Goal: Information Seeking & Learning: Learn about a topic

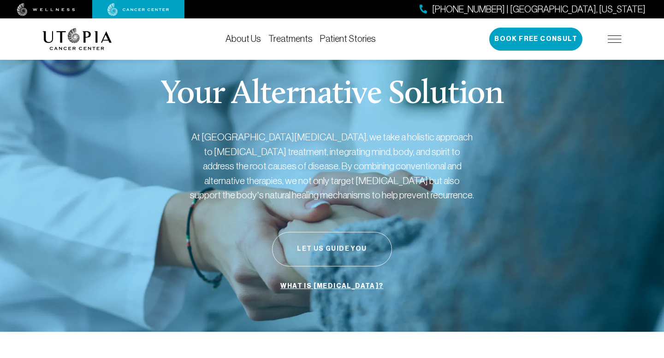
click at [337, 253] on button "Let Us Guide You" at bounding box center [332, 249] width 120 height 35
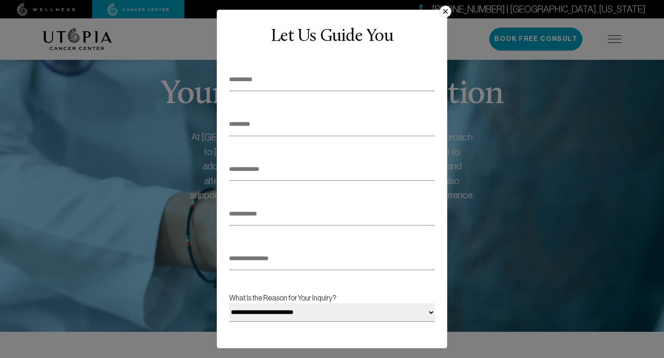
click at [445, 14] on button "×" at bounding box center [445, 12] width 12 height 12
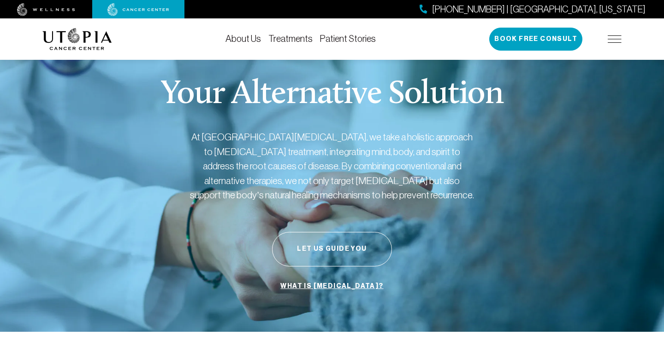
click at [352, 35] on link "Patient Stories" at bounding box center [348, 39] width 56 height 10
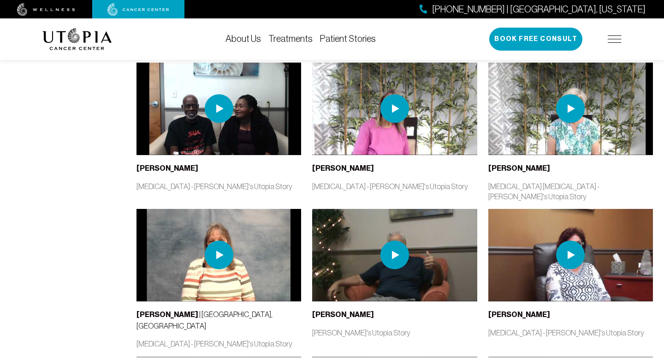
scroll to position [1511, 0]
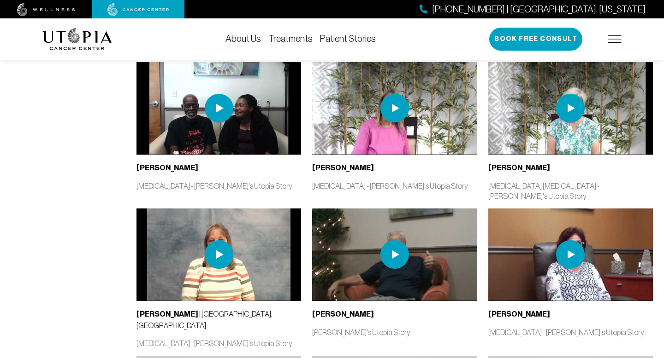
click at [223, 241] on img at bounding box center [219, 255] width 29 height 29
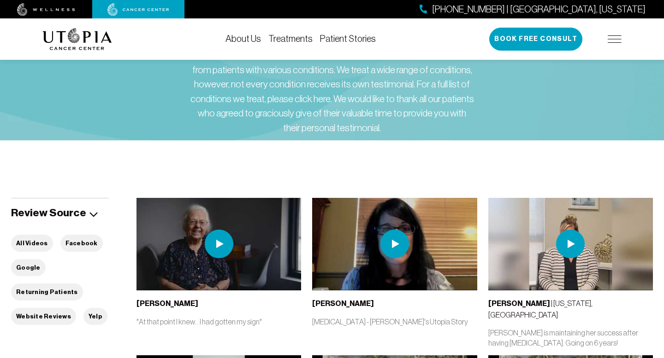
scroll to position [0, 0]
